Goal: Information Seeking & Learning: Learn about a topic

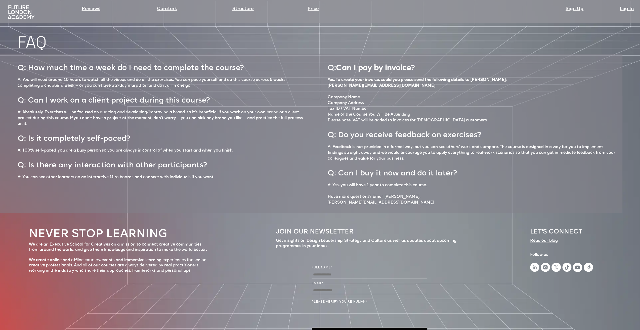
scroll to position [2479, 0]
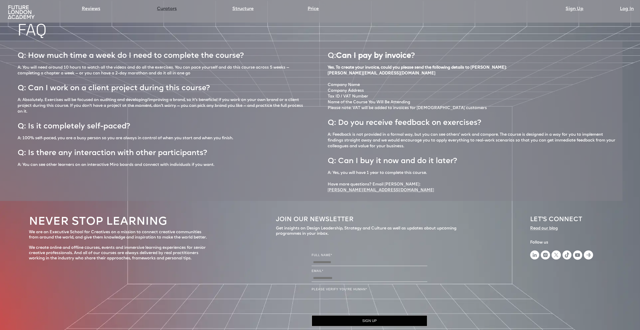
click at [163, 9] on link "Curators" at bounding box center [167, 9] width 20 height 7
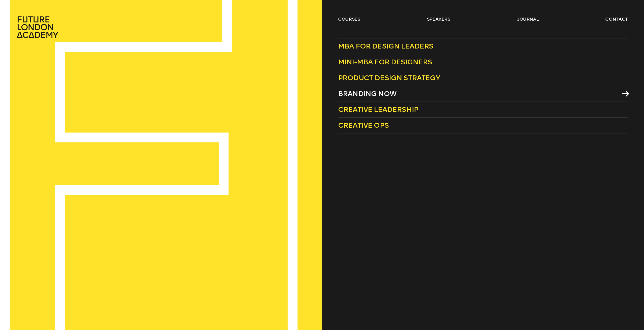
click at [381, 96] on span "Branding Now" at bounding box center [367, 94] width 58 height 8
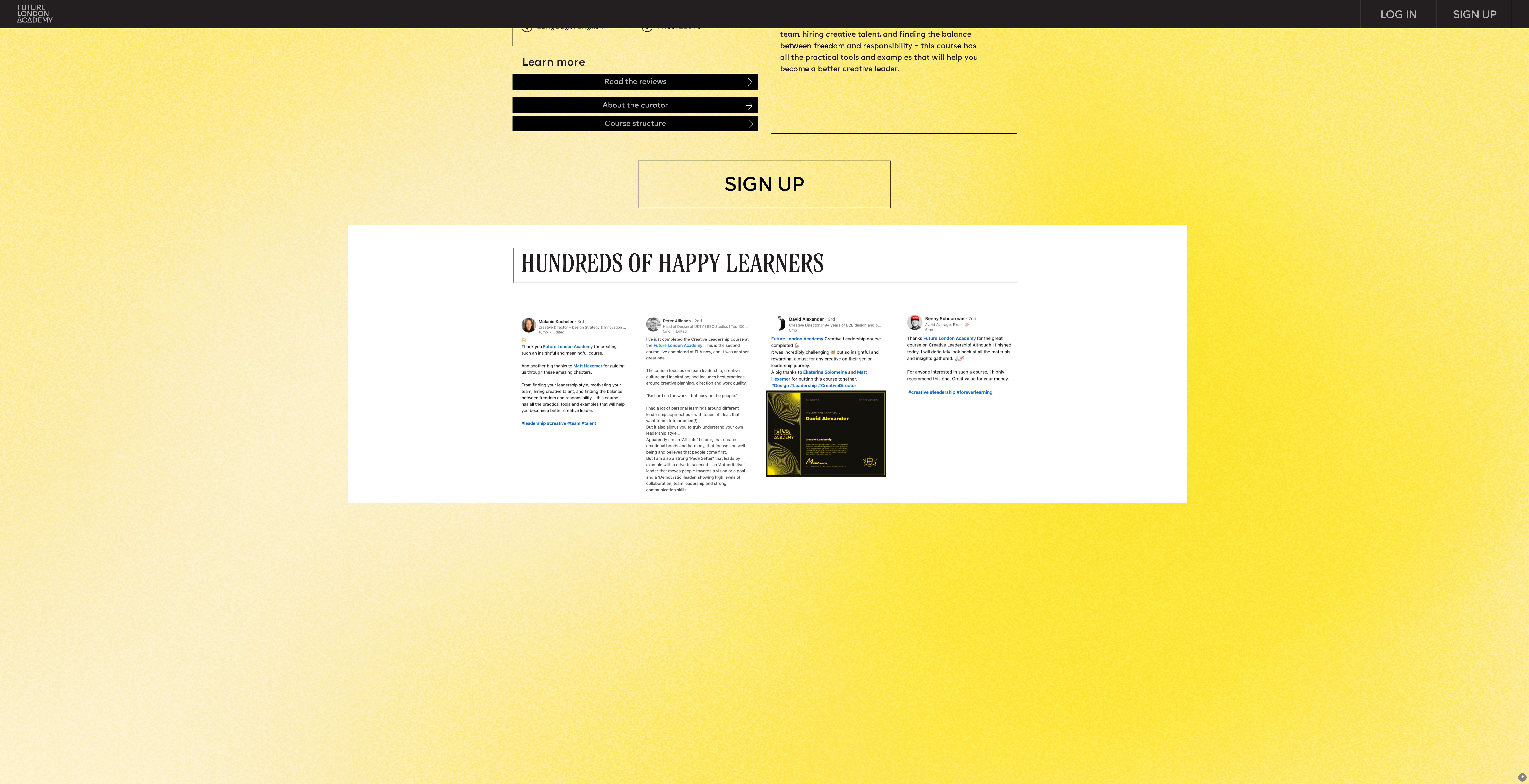
scroll to position [717, 0]
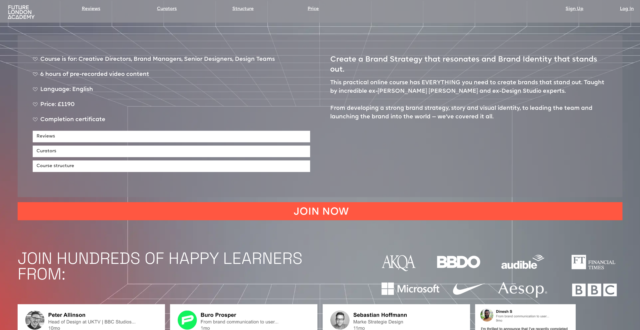
scroll to position [277, 0]
